Goal: Communication & Community: Answer question/provide support

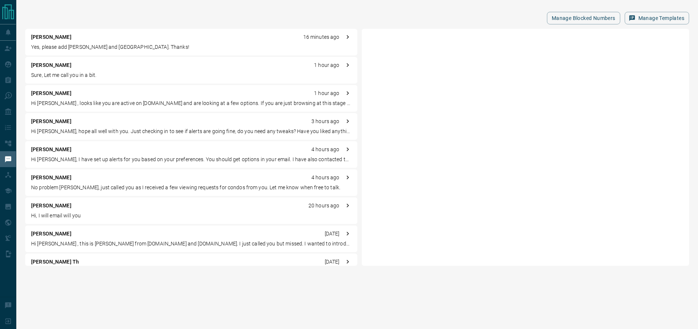
click at [106, 37] on div "[PERSON_NAME] C 16 minutes ago" at bounding box center [191, 37] width 320 height 8
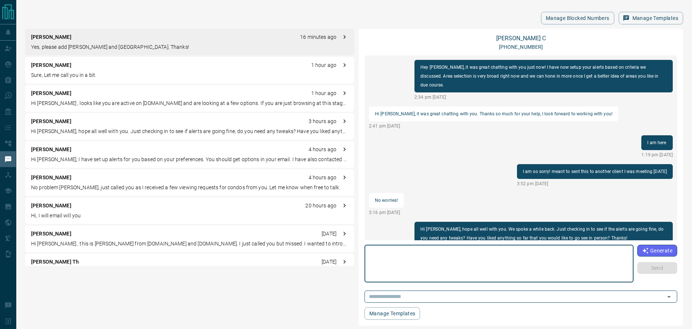
scroll to position [113, 0]
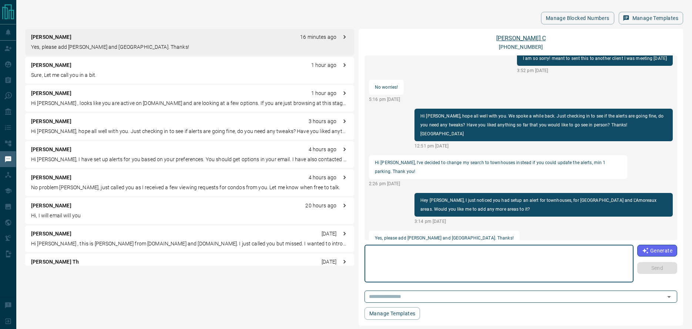
click at [520, 39] on link "[PERSON_NAME]" at bounding box center [521, 38] width 50 height 7
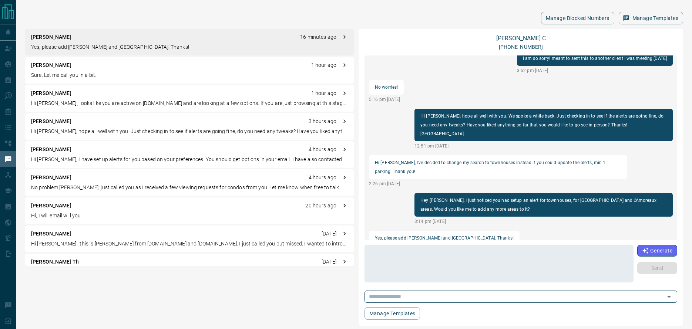
click at [158, 40] on div "[PERSON_NAME] C 16 minutes ago" at bounding box center [189, 37] width 317 height 8
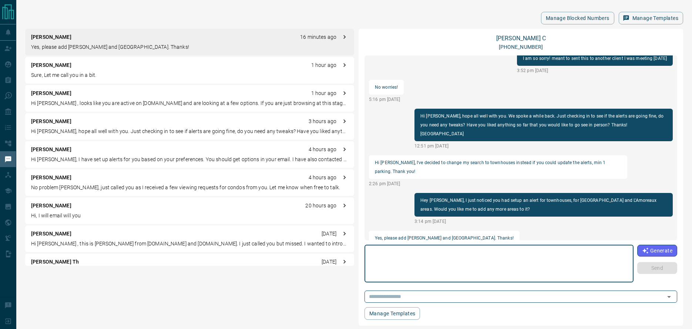
click at [405, 255] on textarea at bounding box center [499, 263] width 259 height 31
type textarea "**********"
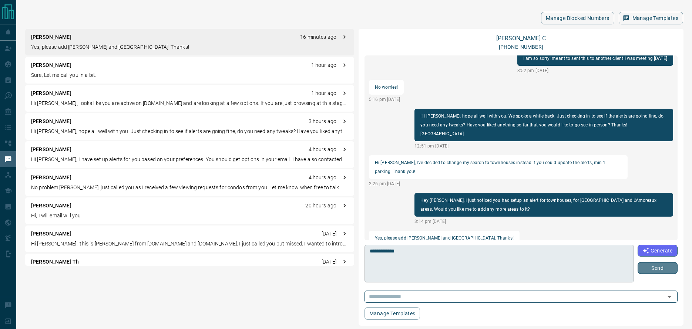
drag, startPoint x: 648, startPoint y: 269, endPoint x: 607, endPoint y: 257, distance: 42.8
click at [648, 269] on button "Send" at bounding box center [658, 268] width 40 height 12
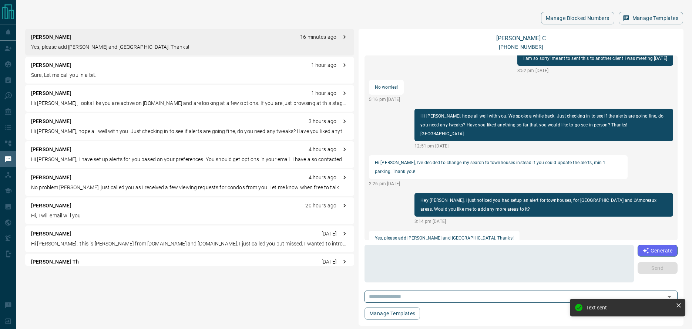
scroll to position [142, 0]
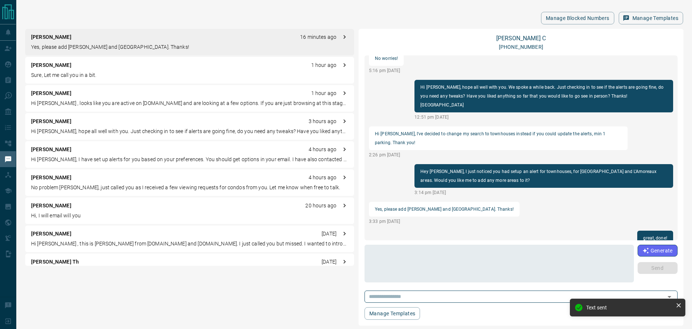
click at [111, 80] on div "[PERSON_NAME] 1 hour ago Sure, Let me call you in a bit." at bounding box center [189, 70] width 329 height 27
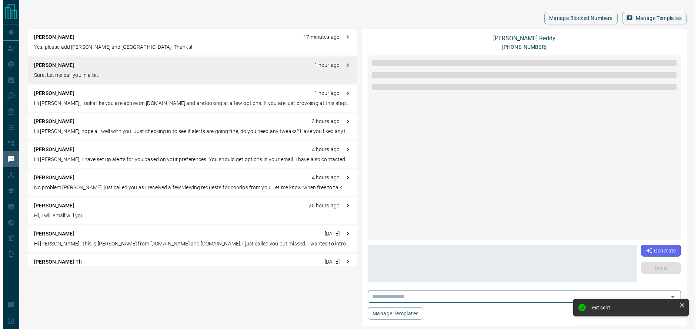
scroll to position [0, 0]
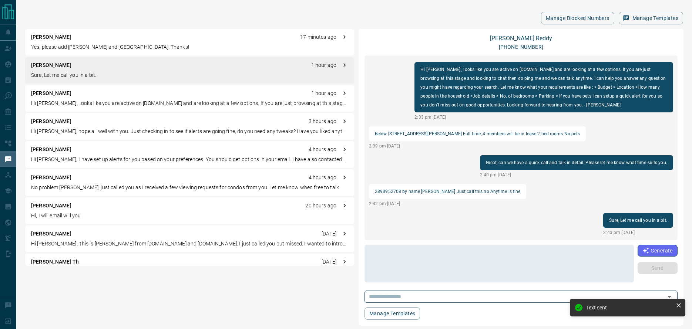
click at [100, 98] on div "[PERSON_NAME] 1 hour ago Hi [PERSON_NAME] , looks like you are active on [DOMAI…" at bounding box center [189, 98] width 329 height 27
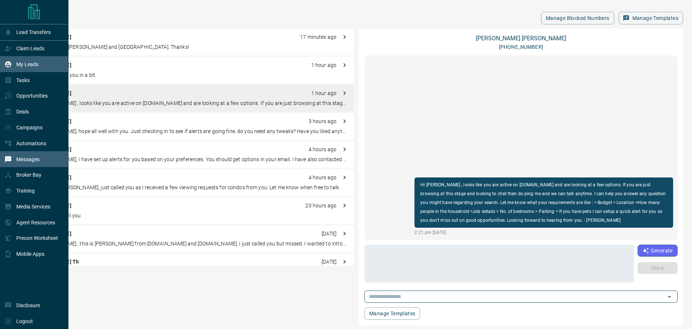
click at [19, 65] on p "My Leads" at bounding box center [27, 64] width 22 height 6
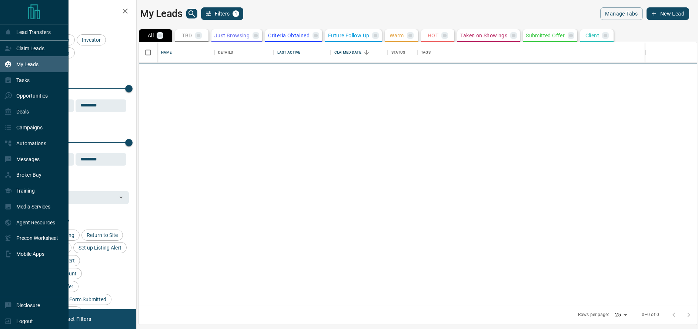
scroll to position [258, 552]
